Goal: Find specific page/section: Find specific page/section

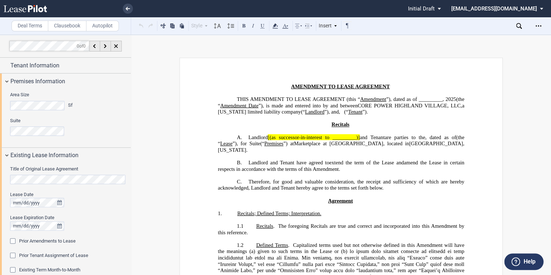
click at [26, 8] on icon at bounding box center [25, 8] width 43 height 7
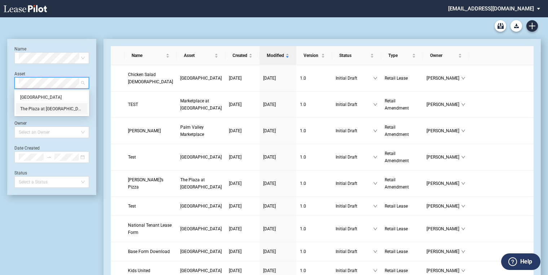
click at [44, 107] on div "The Plaza at Lake Park" at bounding box center [51, 108] width 63 height 7
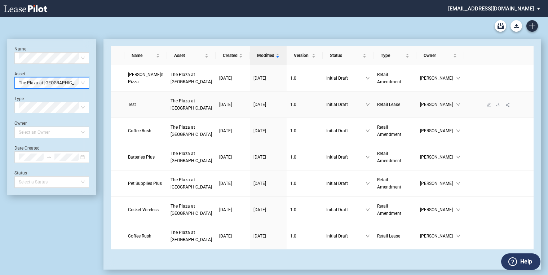
click at [173, 105] on span "The Plaza at Lake Park" at bounding box center [190, 104] width 41 height 12
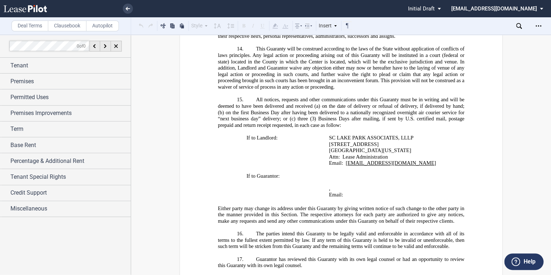
scroll to position [15006, 0]
